Goal: Task Accomplishment & Management: Manage account settings

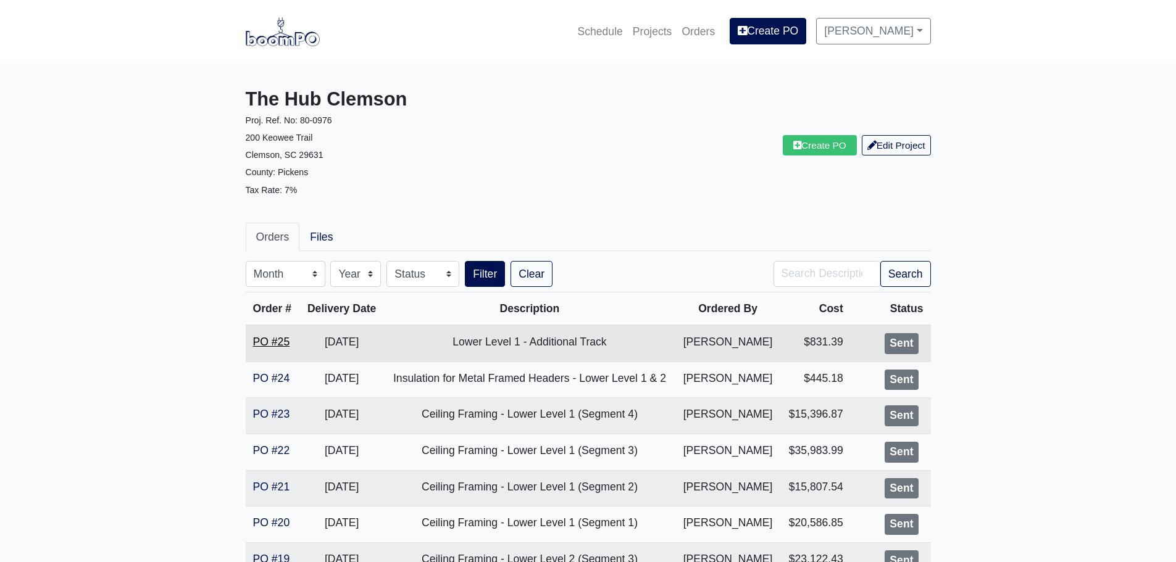
click at [267, 339] on link "PO #25" at bounding box center [271, 342] width 37 height 12
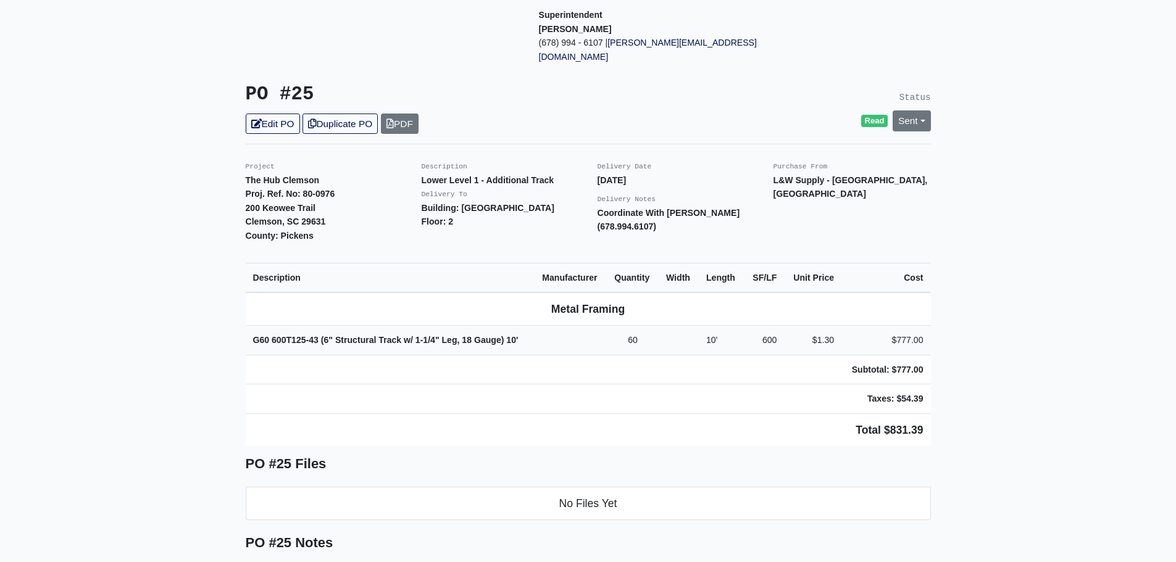
scroll to position [185, 0]
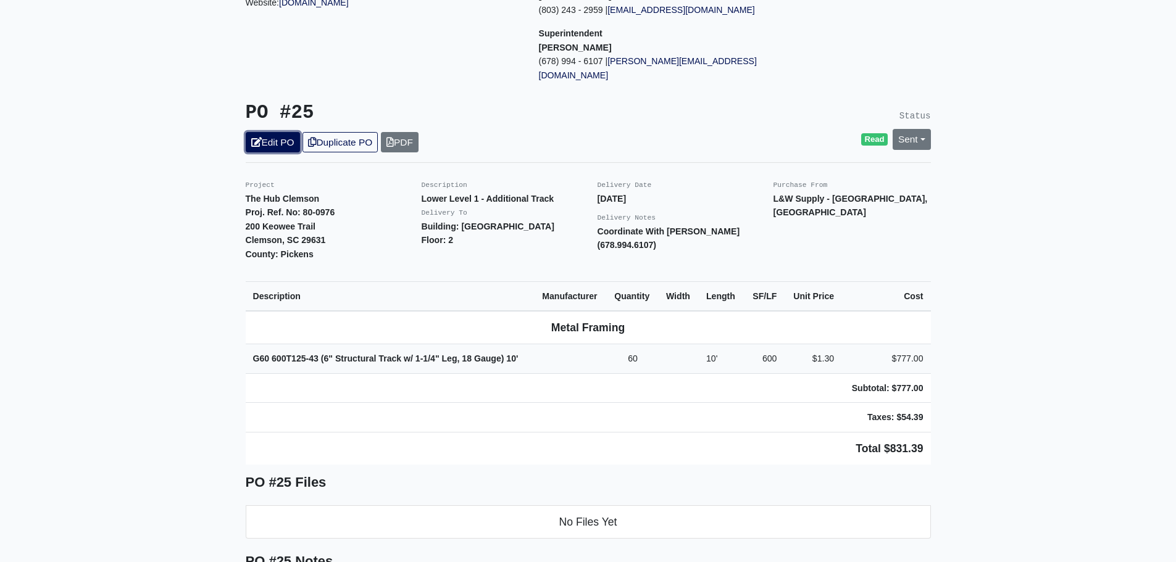
click at [284, 132] on link "Edit PO" at bounding box center [273, 142] width 54 height 20
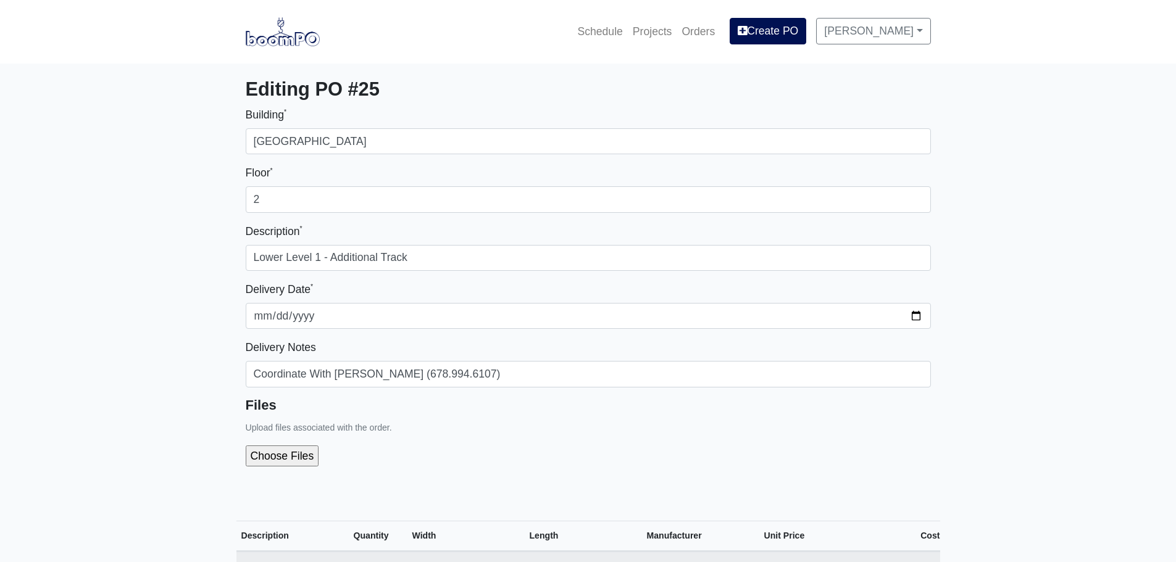
select select
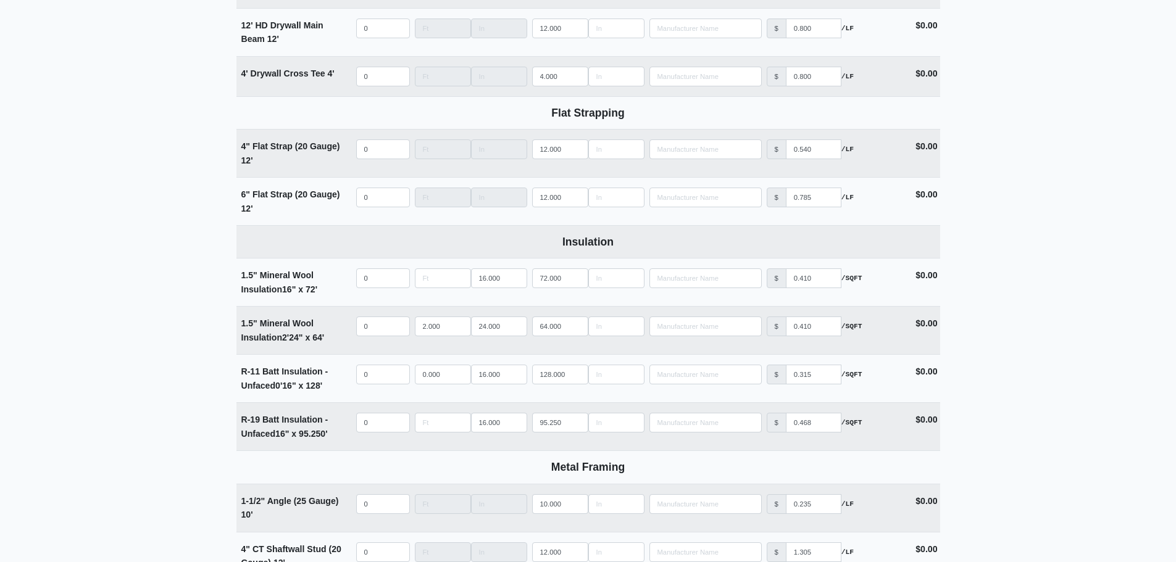
scroll to position [1976, 0]
